Goal: Task Accomplishment & Management: Manage account settings

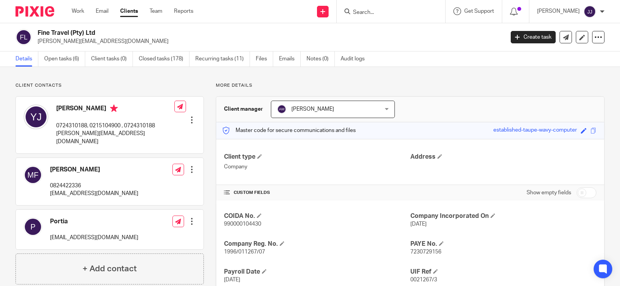
click at [358, 15] on input "Search" at bounding box center [387, 12] width 70 height 7
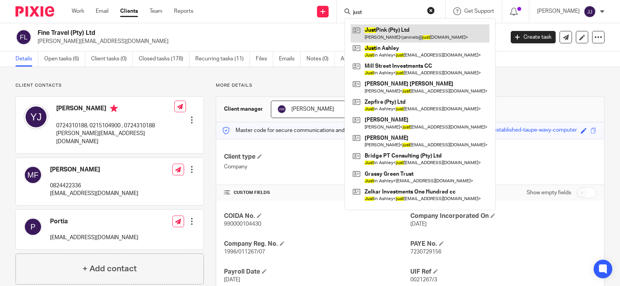
type input "just"
click at [385, 32] on link at bounding box center [420, 33] width 139 height 18
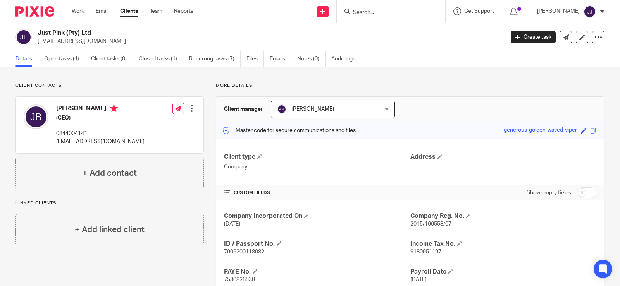
click at [81, 132] on p "0844004141" at bounding box center [100, 134] width 88 height 8
copy div "0844004141"
click at [88, 143] on p "janineb@justpink.co.za" at bounding box center [100, 142] width 88 height 8
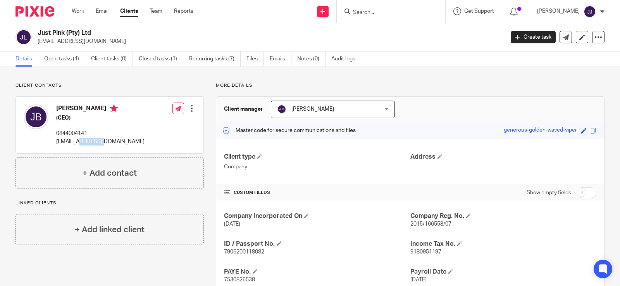
click at [88, 143] on p "janineb@justpink.co.za" at bounding box center [100, 142] width 88 height 8
copy div "janineb@justpink.co.za"
click at [243, 249] on p "7906200118082" at bounding box center [317, 252] width 186 height 8
click at [245, 250] on p "7906200118082" at bounding box center [317, 252] width 186 height 8
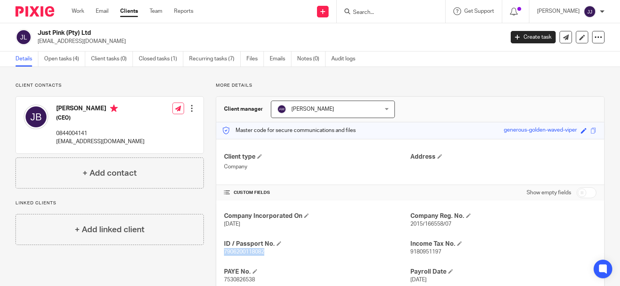
copy span "7906200118082"
click at [417, 223] on span "2015/166558/07" at bounding box center [430, 224] width 41 height 5
copy p "2015/166558/07"
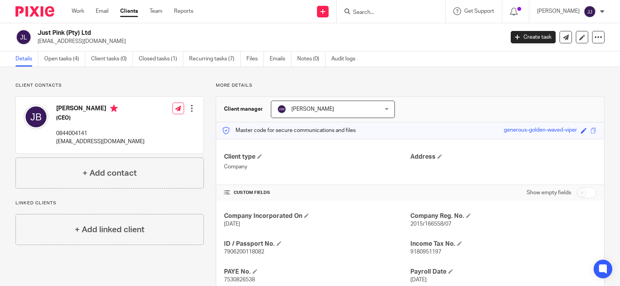
click at [236, 251] on span "7906200118082" at bounding box center [244, 252] width 40 height 5
copy span "7906200118082"
click at [72, 136] on p "0844004141" at bounding box center [100, 134] width 88 height 8
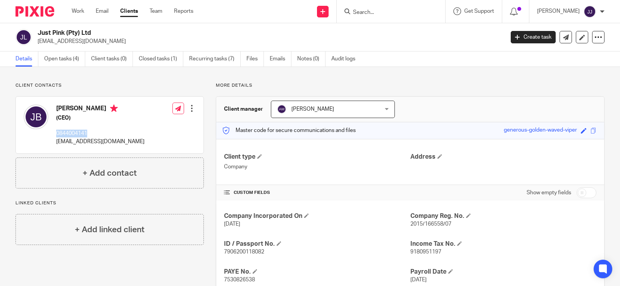
copy p "0844004141"
drag, startPoint x: 81, startPoint y: 138, endPoint x: 70, endPoint y: 133, distance: 12.2
click at [70, 133] on p "0844004141" at bounding box center [100, 134] width 88 height 8
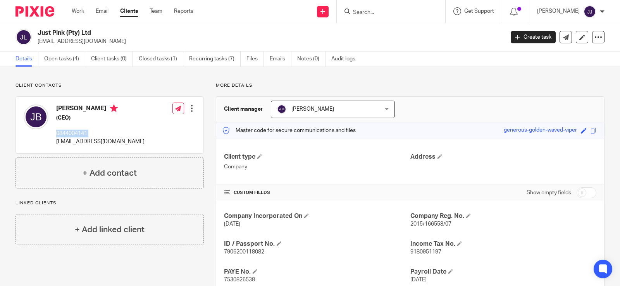
copy div "0844004141"
click at [357, 15] on input "Search" at bounding box center [387, 12] width 70 height 7
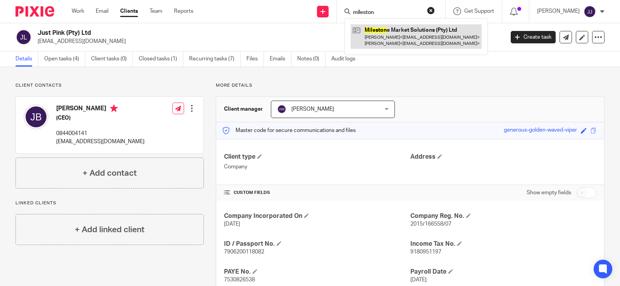
type input "mileston"
click at [374, 32] on link at bounding box center [416, 36] width 131 height 24
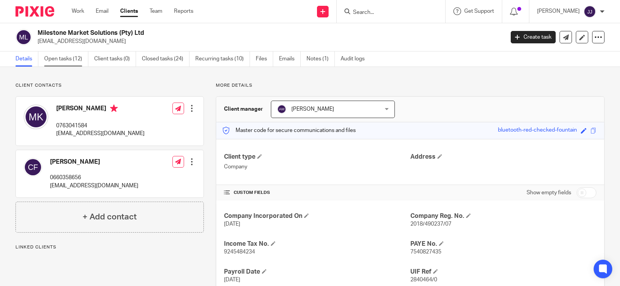
click at [75, 66] on link "Open tasks (12)" at bounding box center [66, 59] width 44 height 15
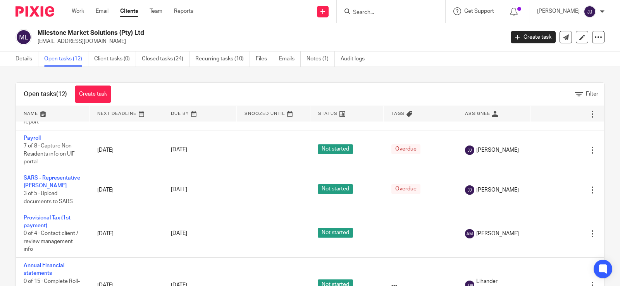
scroll to position [271, 0]
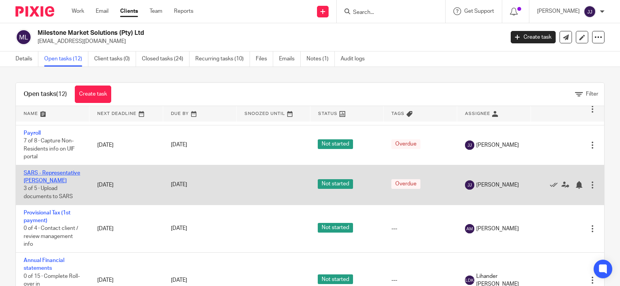
click at [45, 184] on link "SARS - Representative [PERSON_NAME]" at bounding box center [52, 176] width 57 height 13
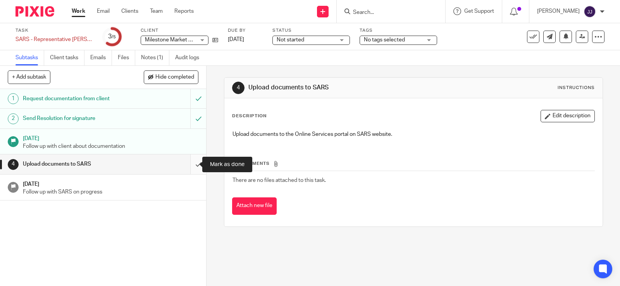
click at [193, 165] on input "submit" at bounding box center [103, 164] width 206 height 19
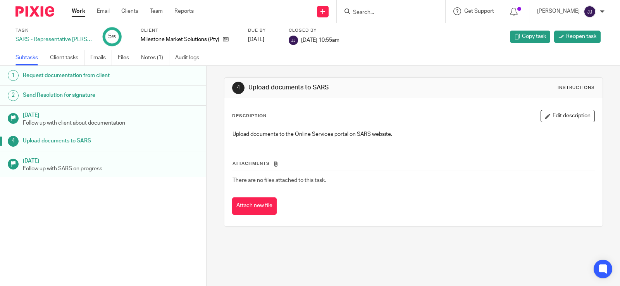
click at [373, 15] on input "Search" at bounding box center [387, 12] width 70 height 7
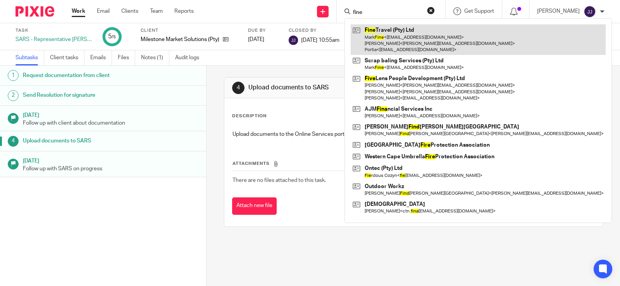
type input "fine"
click at [398, 36] on link at bounding box center [478, 39] width 255 height 31
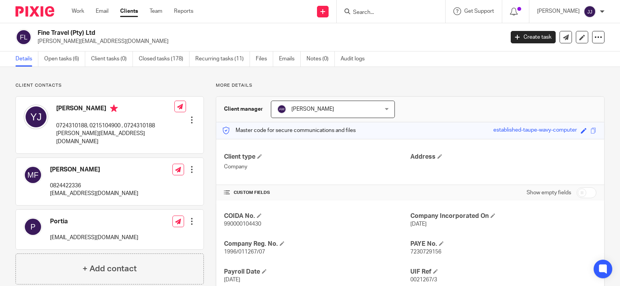
click at [248, 248] on div "Company Reg. No. 1996/011267/07" at bounding box center [317, 248] width 186 height 16
click at [248, 248] on p "1996/011267/07" at bounding box center [317, 252] width 186 height 8
click at [270, 258] on div "COIDA No. 990000104430 Company Incorporated On 23 Aug 1996 Company Reg. No. 199…" at bounding box center [410, 276] width 388 height 151
click at [239, 253] on span "1996/011267/07" at bounding box center [244, 252] width 41 height 5
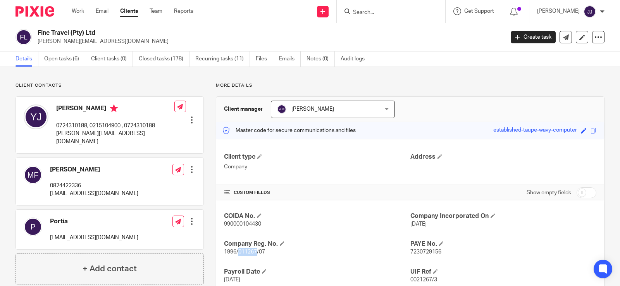
copy span "011267"
click at [72, 136] on p "yusuf@scrapmetalsolutions.co.za" at bounding box center [115, 138] width 118 height 16
copy div "yusuf@scrapmetalsolutions.co.za"
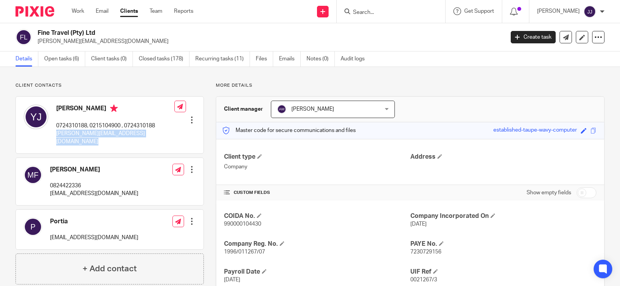
click at [158, 131] on div "Yusuf Jattiem 0724310188, 0215104900 , 0724310188 yusuf@scrapmetalsolutions.co.…" at bounding box center [110, 125] width 188 height 57
click at [188, 116] on div at bounding box center [192, 120] width 8 height 8
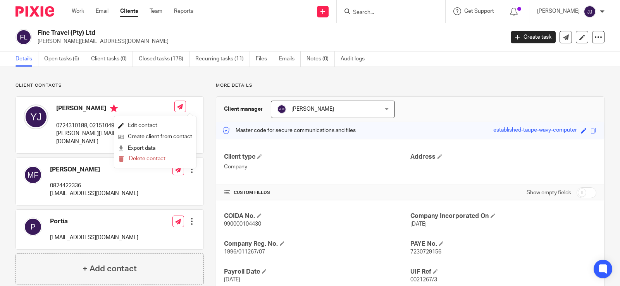
click at [152, 128] on link "Edit contact" at bounding box center [155, 125] width 74 height 11
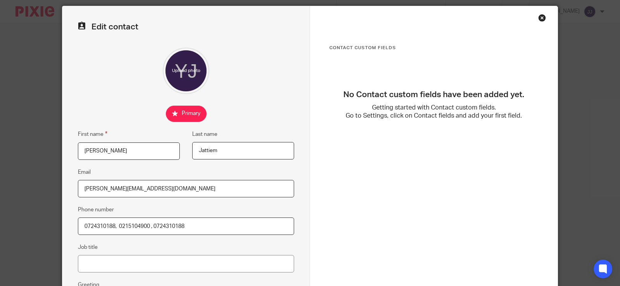
scroll to position [39, 0]
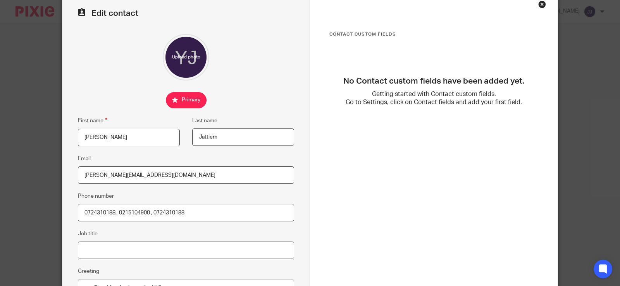
drag, startPoint x: 191, startPoint y: 211, endPoint x: 163, endPoint y: 215, distance: 28.2
click at [163, 215] on input "0724310188, 0215104900 , 0724310188" at bounding box center [186, 212] width 216 height 17
